Goal: Task Accomplishment & Management: Complete application form

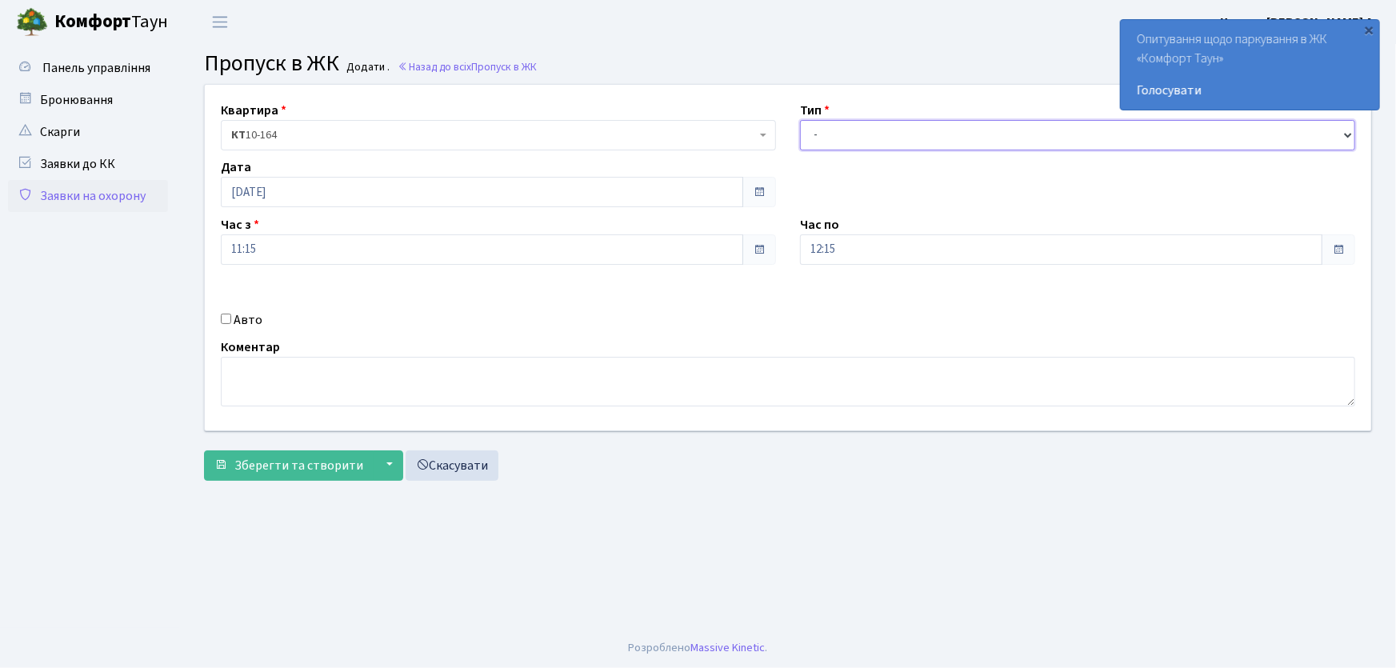
drag, startPoint x: 846, startPoint y: 140, endPoint x: 847, endPoint y: 149, distance: 8.9
click at [845, 141] on select "- Доставка Таксі Гості Сервіс" at bounding box center [1077, 135] width 555 height 30
select select "1"
click at [800, 120] on select "- Доставка Таксі Гості Сервіс" at bounding box center [1077, 135] width 555 height 30
drag, startPoint x: 810, startPoint y: 243, endPoint x: 775, endPoint y: 250, distance: 35.8
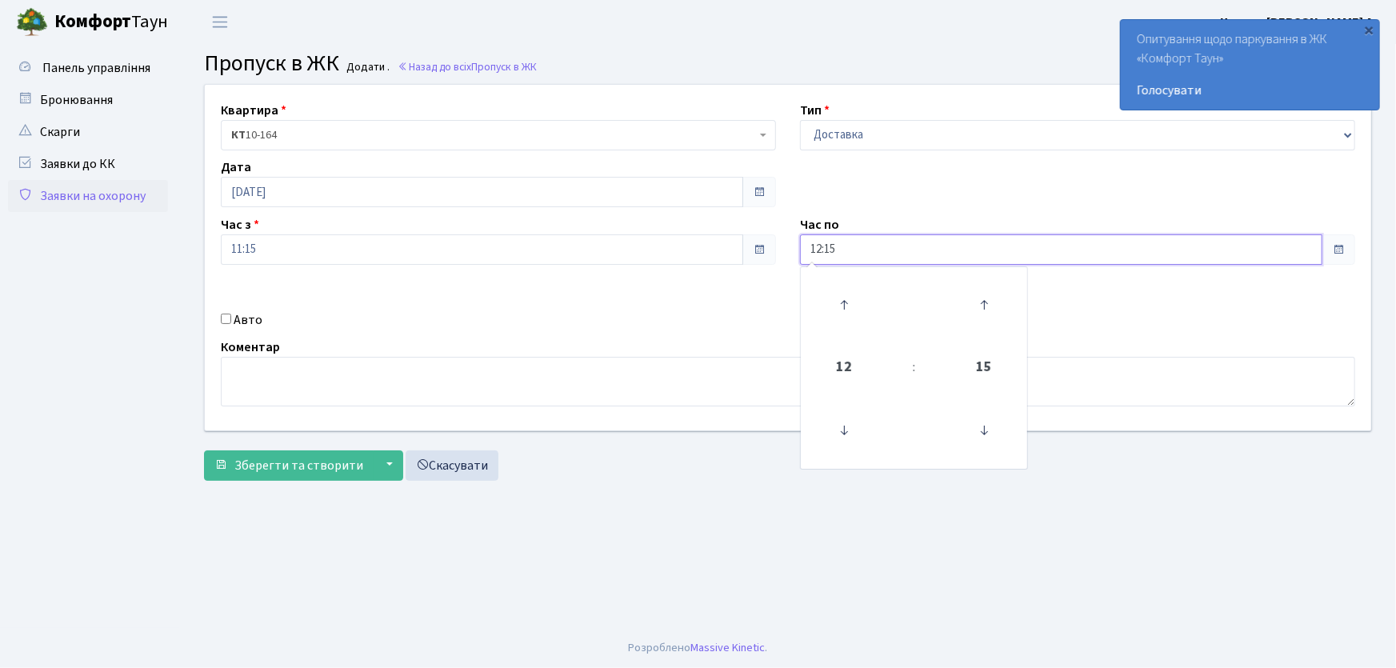
click at [775, 248] on div "Квартира <b>КТ</b>&nbsp;&nbsp;&nbsp;&nbsp;10-164 КТ 10-164 Тип - Доставка Таксі…" at bounding box center [788, 258] width 1190 height 346
type input "22:00"
click at [223, 320] on input "Авто" at bounding box center [226, 319] width 10 height 10
checkbox input "true"
type input "ВС5639ЕЕ"
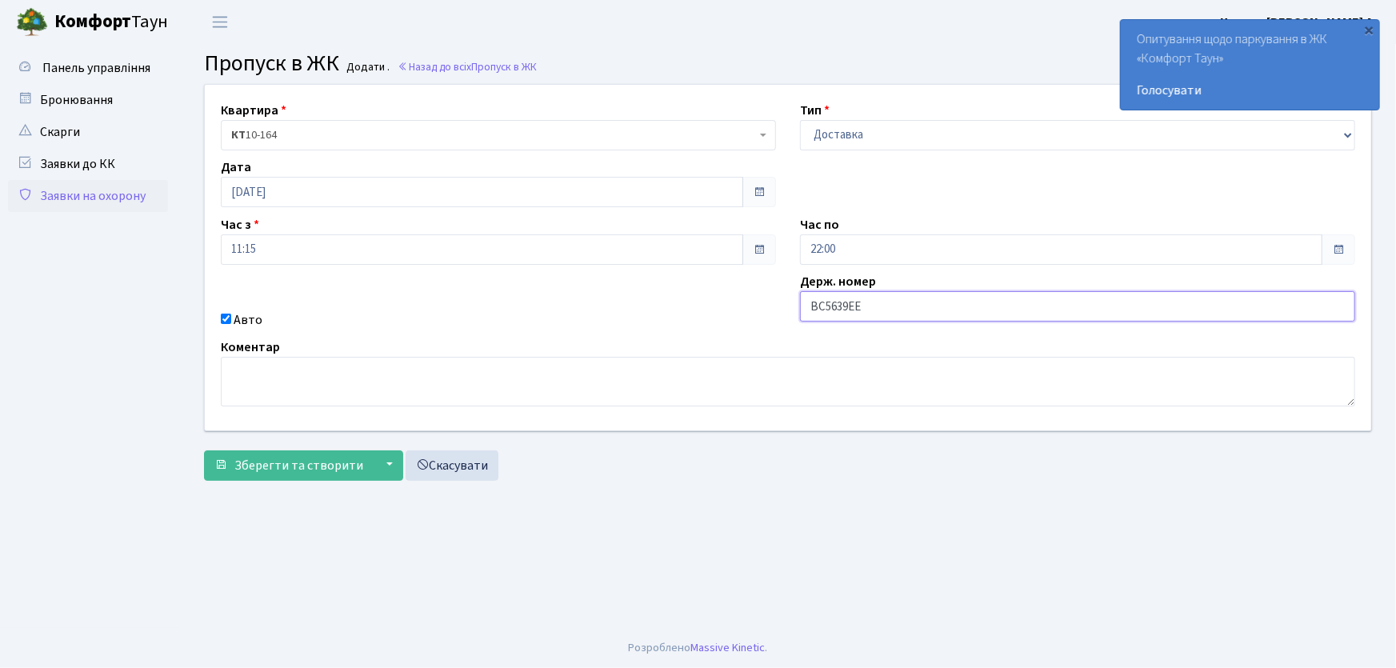
click at [204, 450] on button "Зберегти та створити" at bounding box center [289, 465] width 170 height 30
click at [82, 186] on link "Заявки на охорону" at bounding box center [88, 196] width 160 height 32
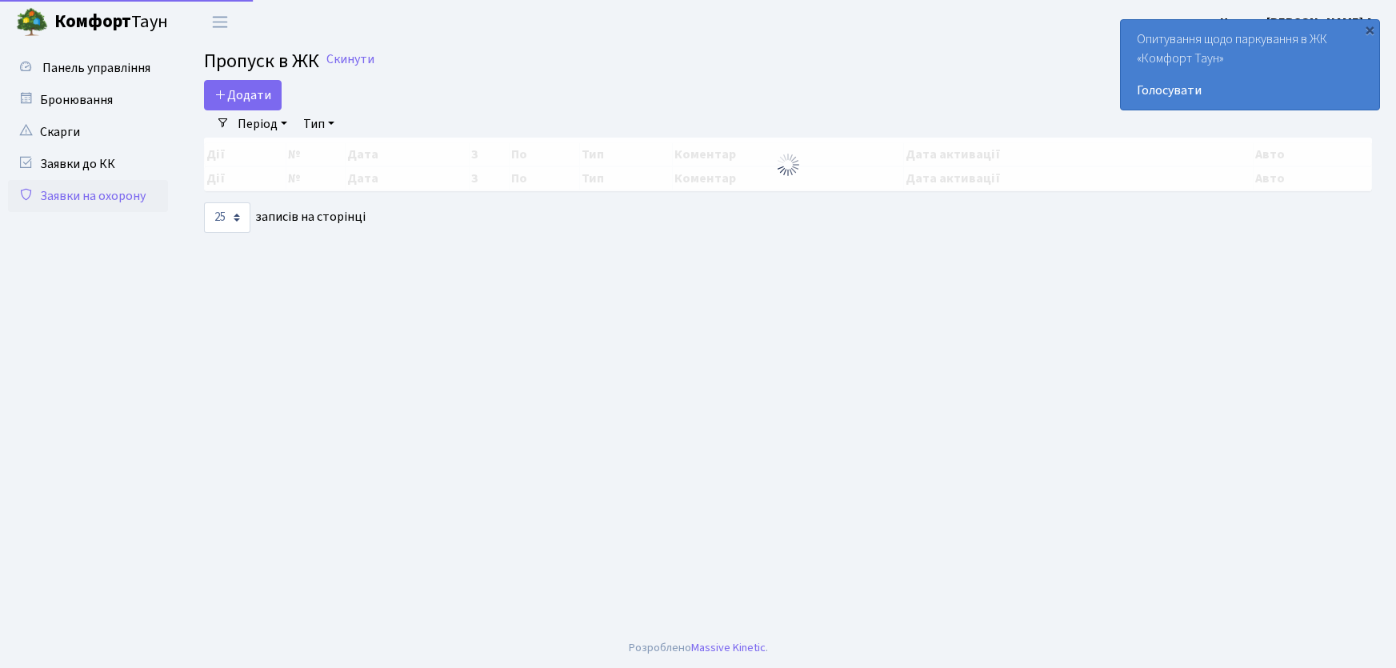
select select "25"
